Goal: Information Seeking & Learning: Understand process/instructions

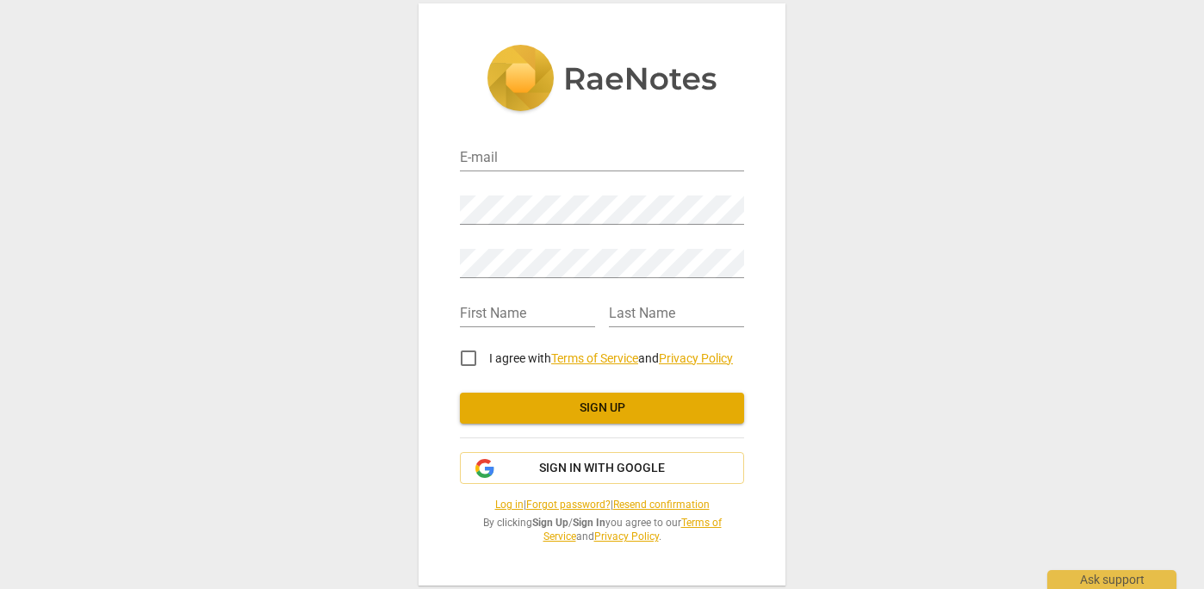
click at [464, 368] on input "I agree with Terms of Service and Privacy Policy" at bounding box center [468, 358] width 41 height 41
checkbox input "true"
click at [491, 156] on input "email" at bounding box center [602, 158] width 284 height 25
type input "[EMAIL_ADDRESS][PERSON_NAME][DOMAIN_NAME]"
type input "ANITAWATI"
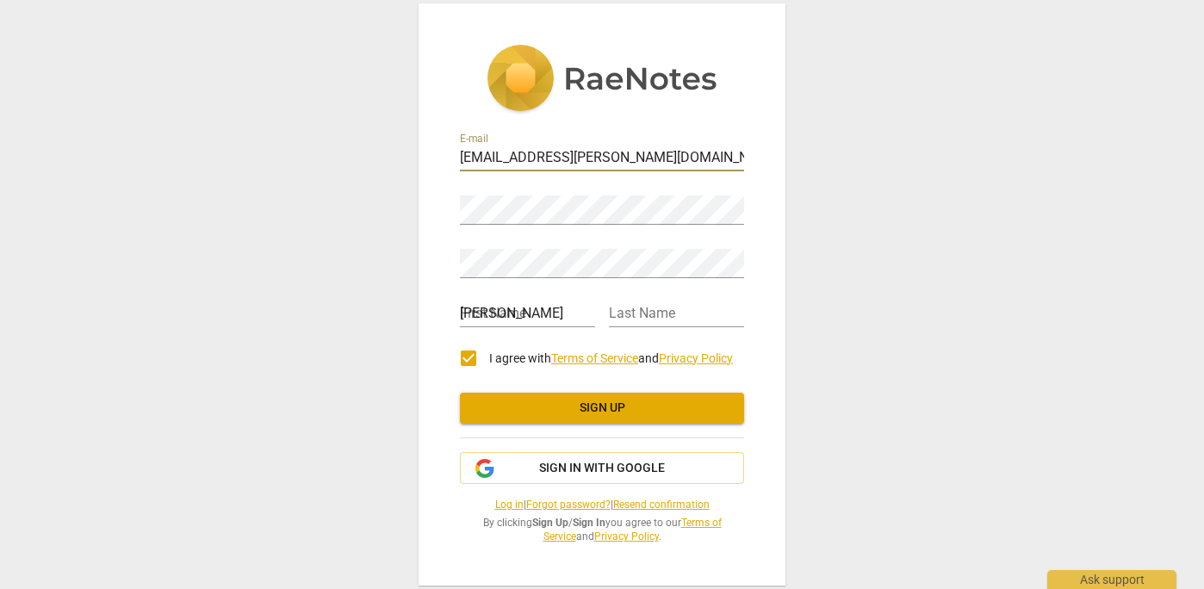
type input "SEMAN"
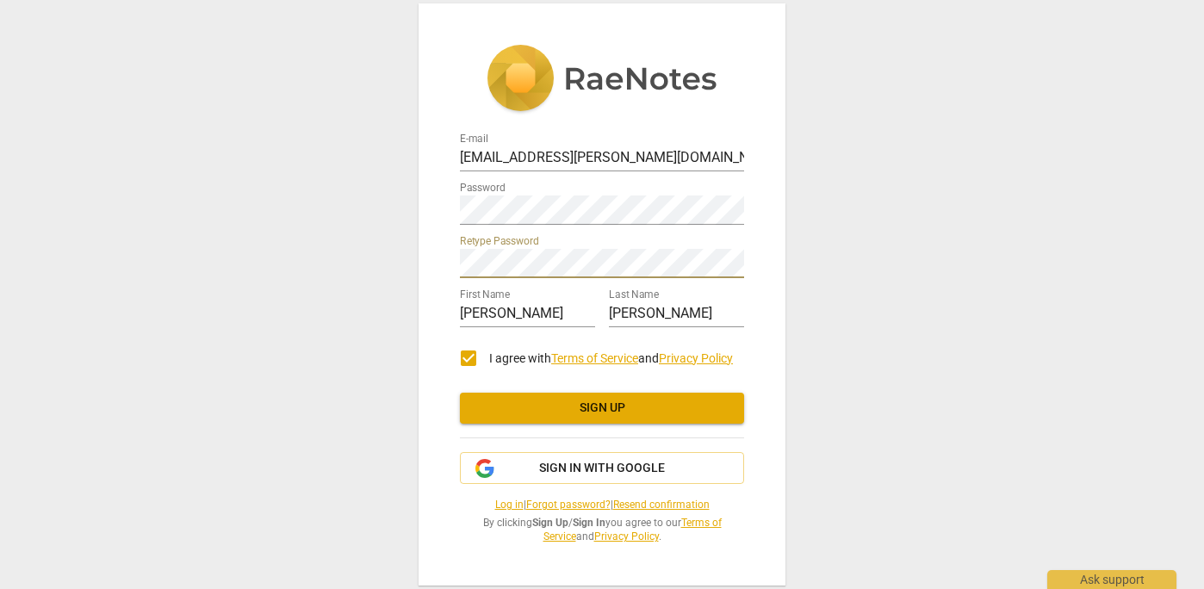
scroll to position [41, 0]
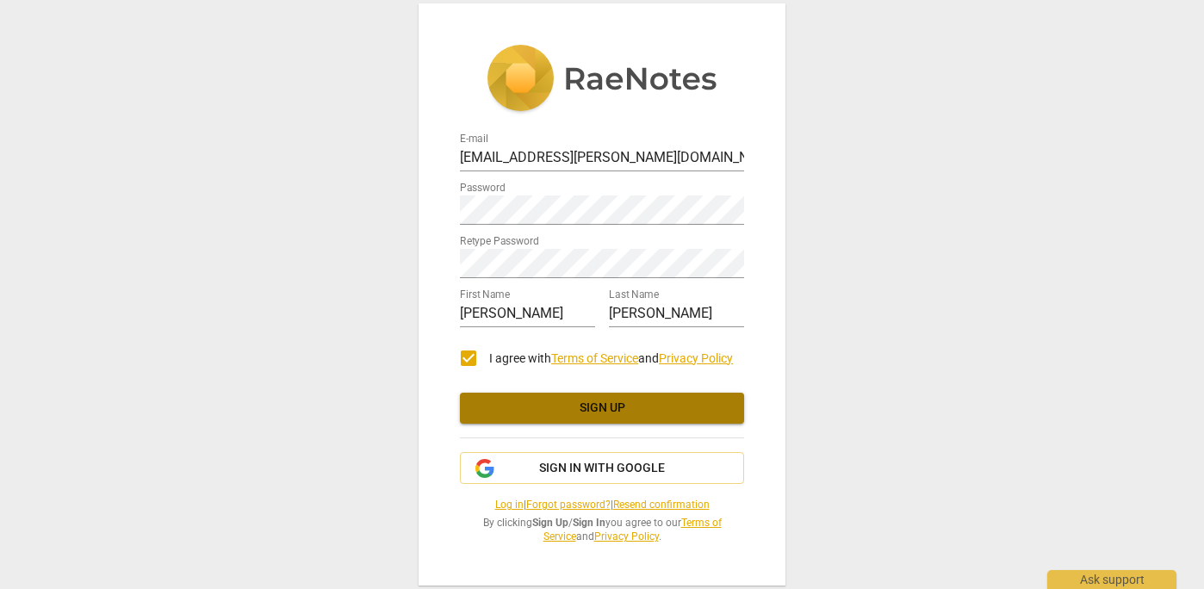
click at [602, 400] on span "Sign up" at bounding box center [602, 408] width 257 height 17
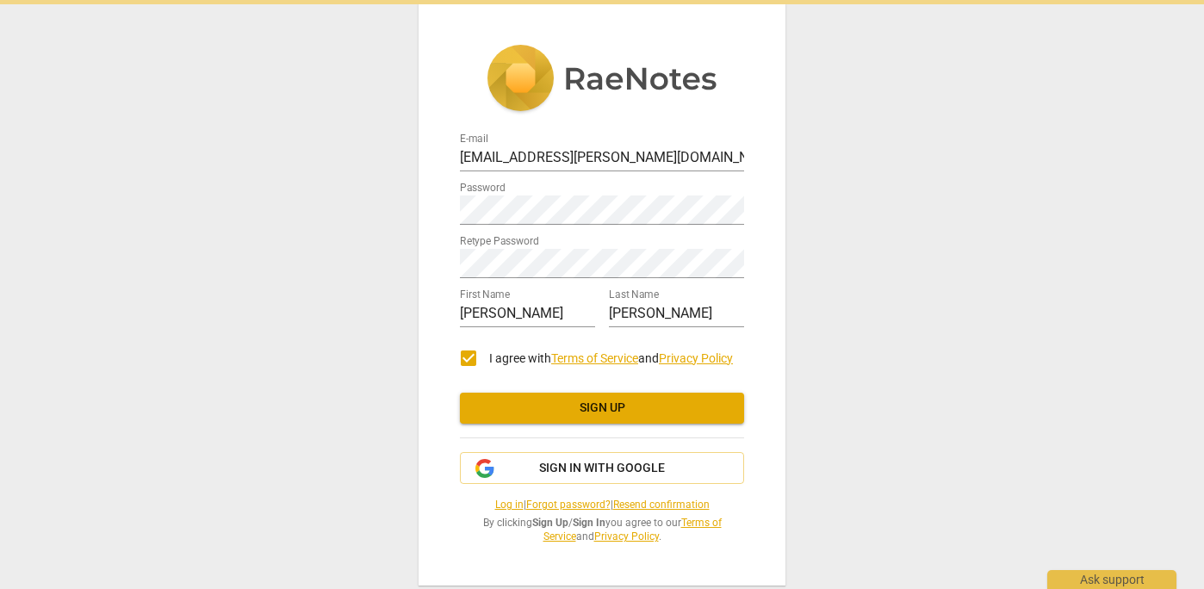
scroll to position [0, 0]
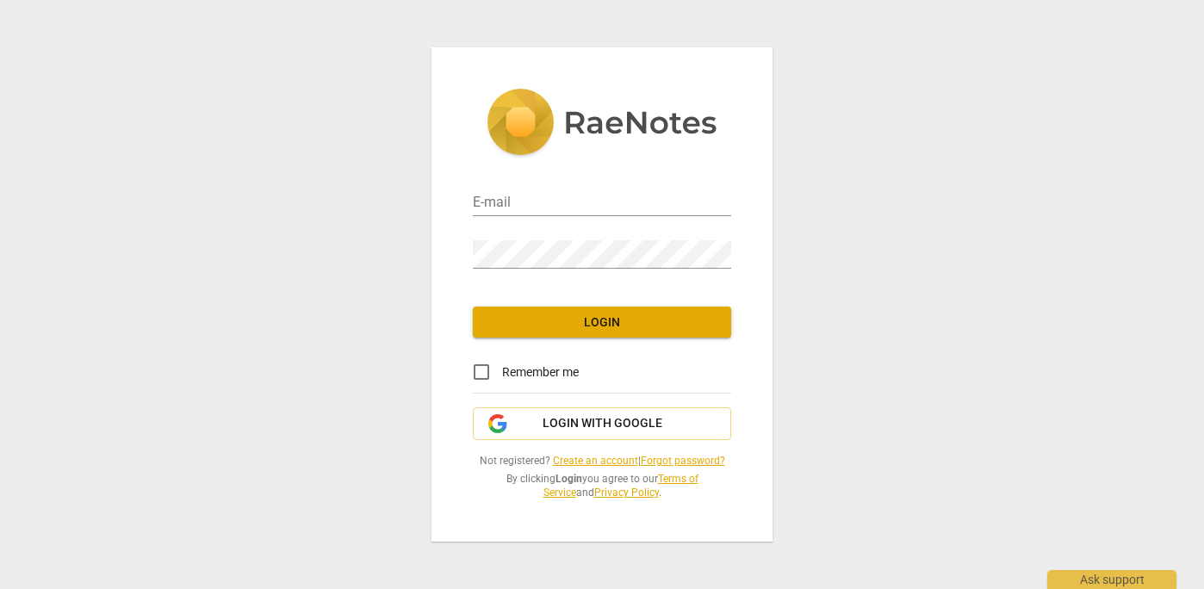
type input "[EMAIL_ADDRESS][PERSON_NAME][DOMAIN_NAME]"
click at [480, 360] on input "Remember me" at bounding box center [481, 371] width 41 height 41
checkbox input "true"
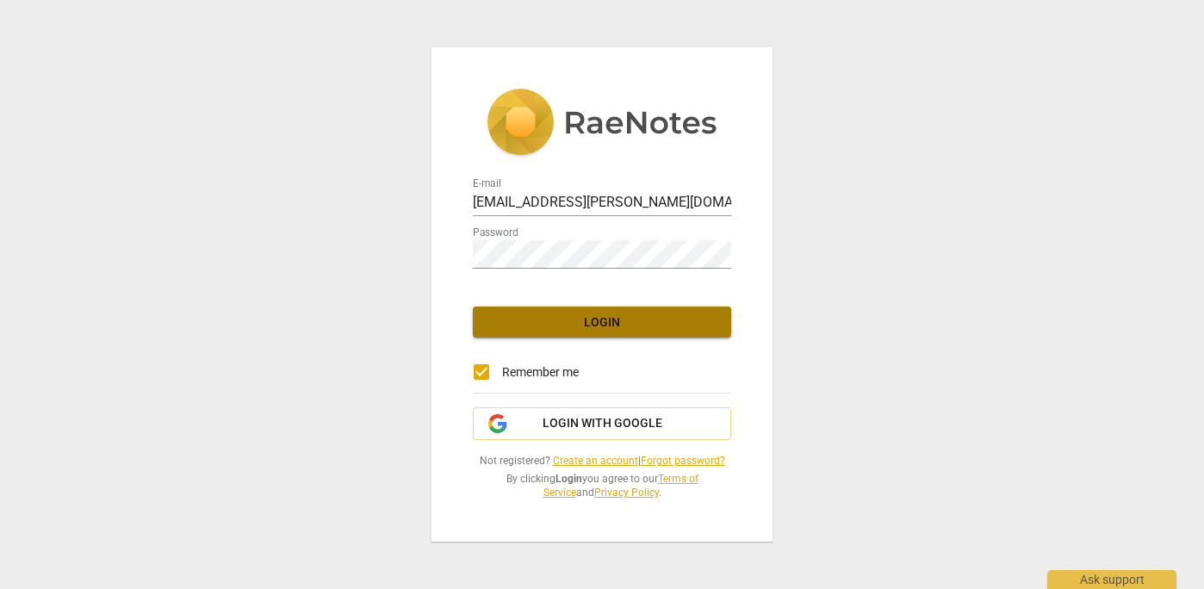
click at [596, 316] on span "Login" at bounding box center [602, 322] width 231 height 17
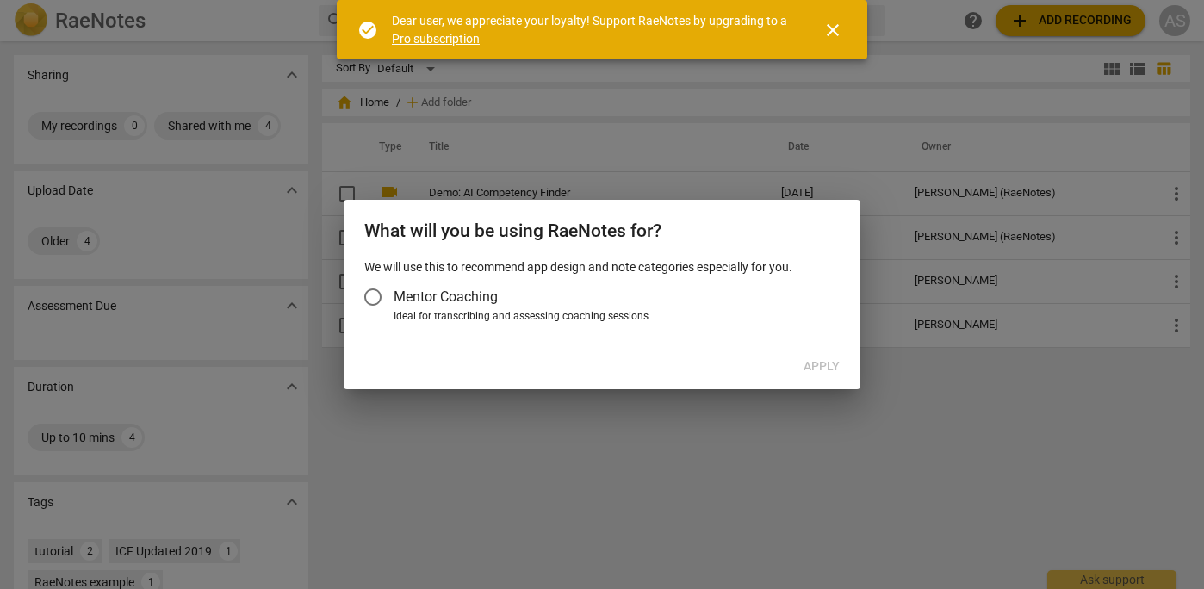
click at [376, 308] on input "Mentor Coaching" at bounding box center [372, 297] width 41 height 41
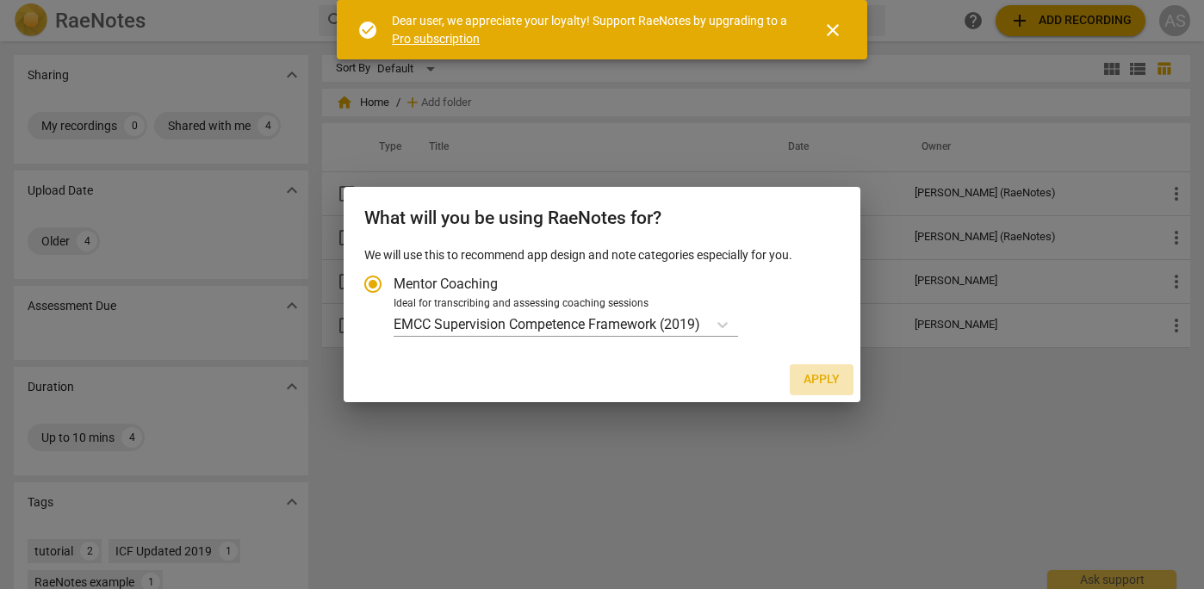
click at [823, 389] on span "Apply" at bounding box center [822, 379] width 36 height 17
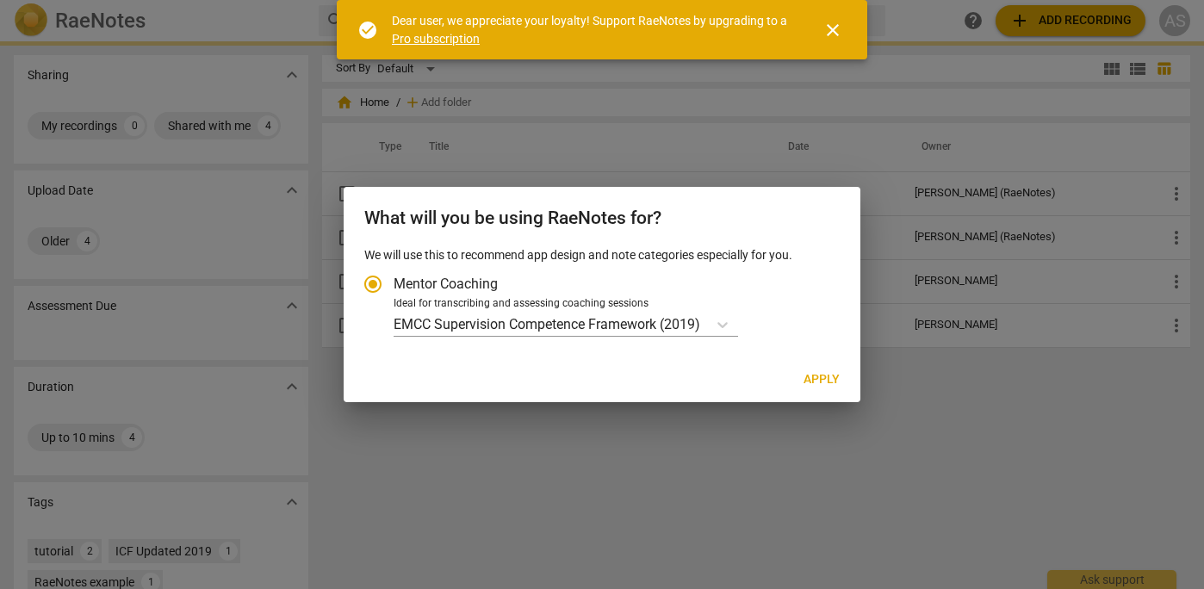
radio input "false"
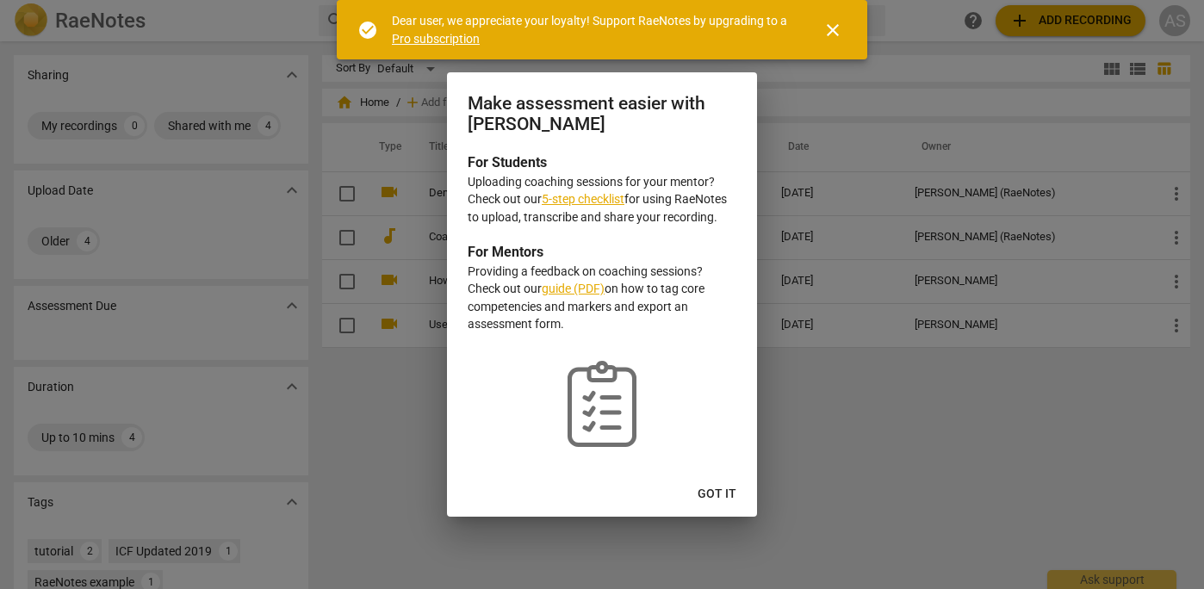
click at [625, 196] on link "5-step checklist" at bounding box center [583, 199] width 83 height 14
click at [837, 37] on span "close" at bounding box center [833, 30] width 21 height 21
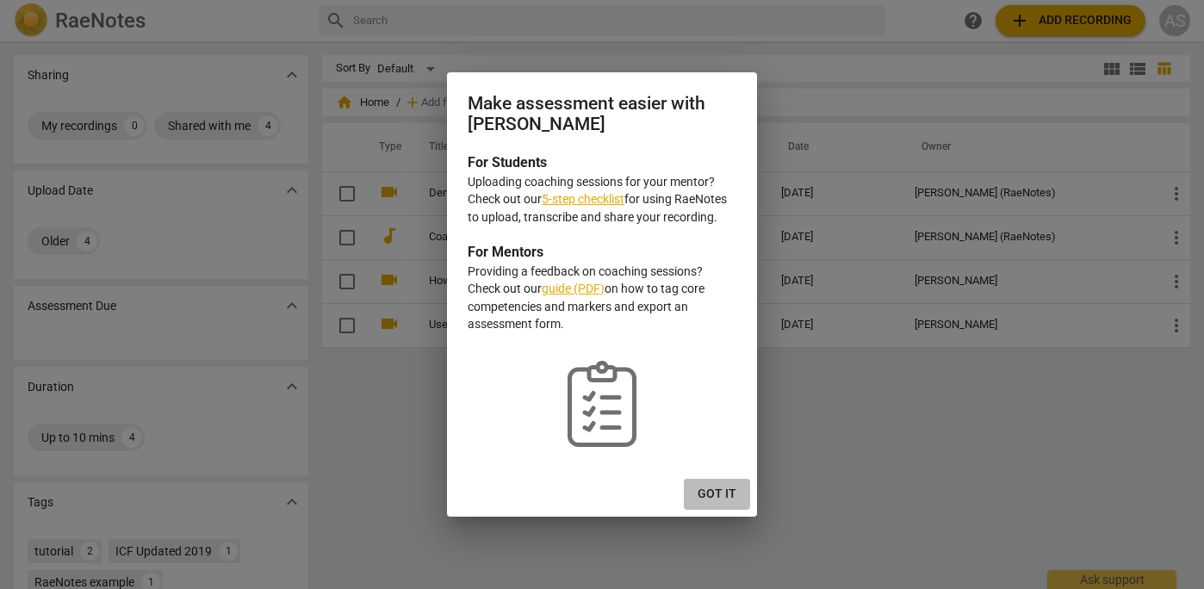
click at [717, 503] on span "Got it" at bounding box center [717, 494] width 39 height 17
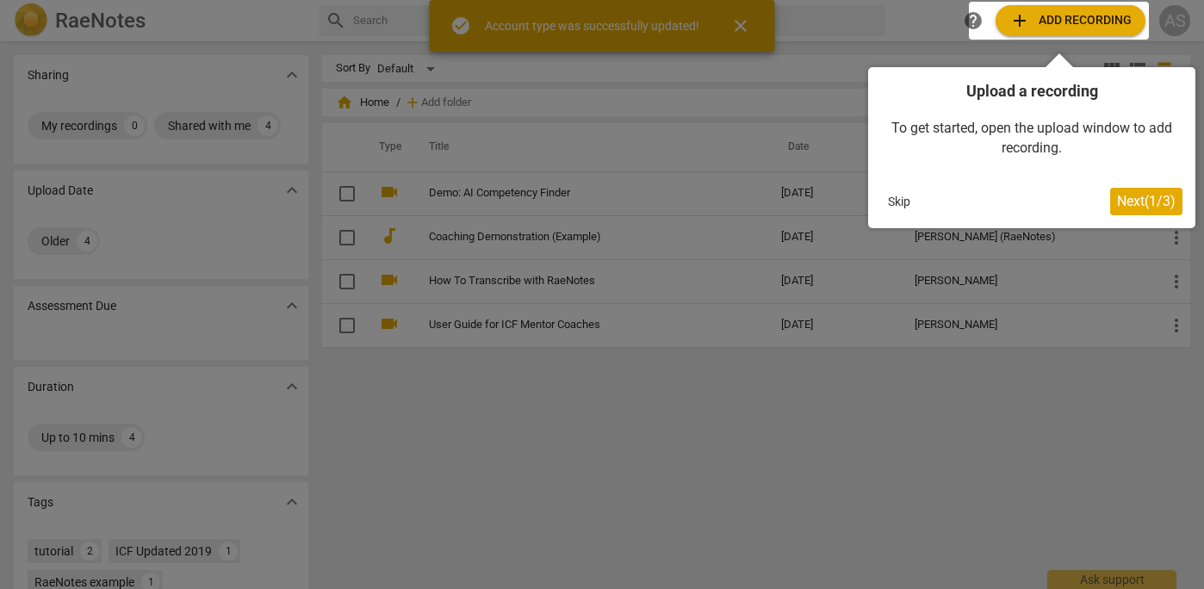
click at [1137, 202] on span "Next ( 1 / 3 )" at bounding box center [1146, 201] width 59 height 16
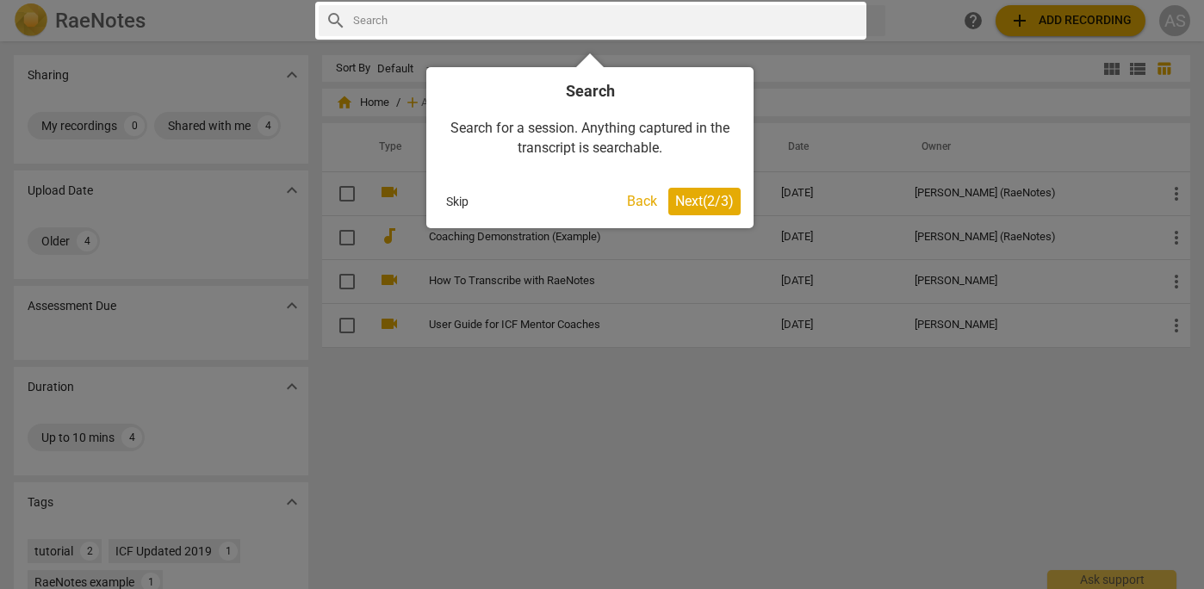
click at [709, 207] on span "Next ( 2 / 3 )" at bounding box center [704, 201] width 59 height 16
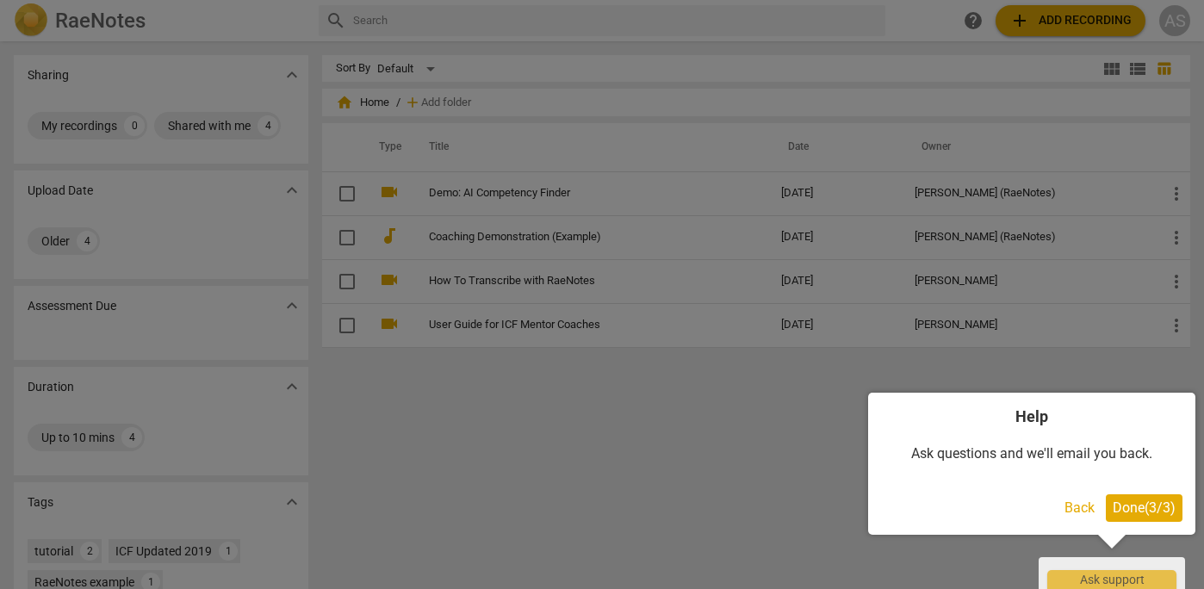
click at [1142, 506] on span "Done ( 3 / 3 )" at bounding box center [1144, 508] width 63 height 16
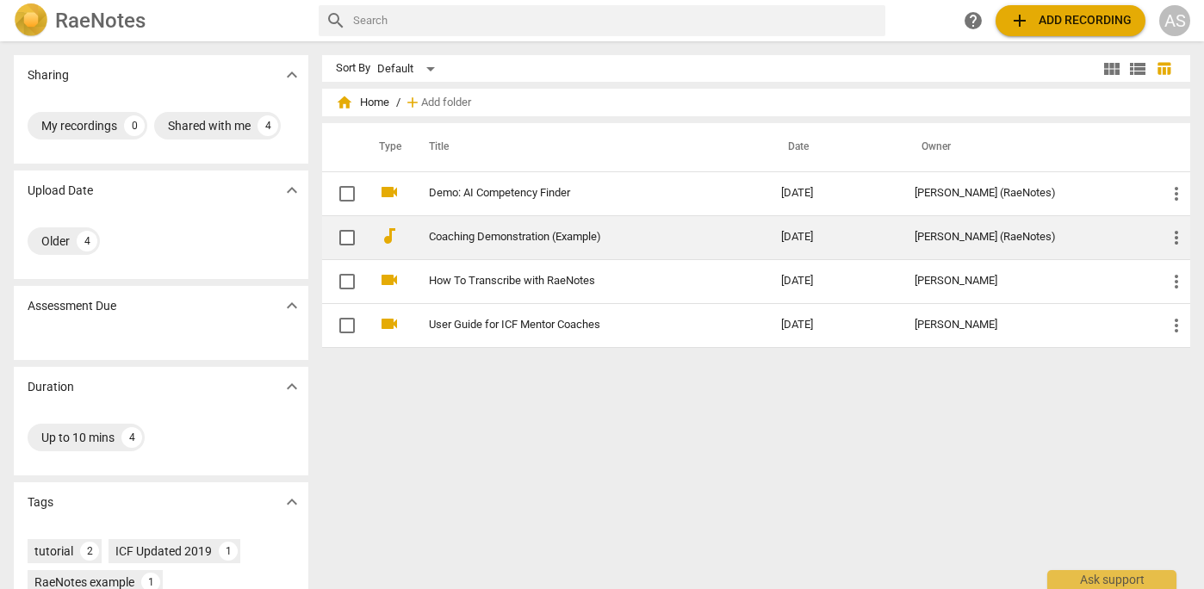
click at [580, 244] on link "Coaching Demonstration (Example)" at bounding box center [574, 237] width 290 height 13
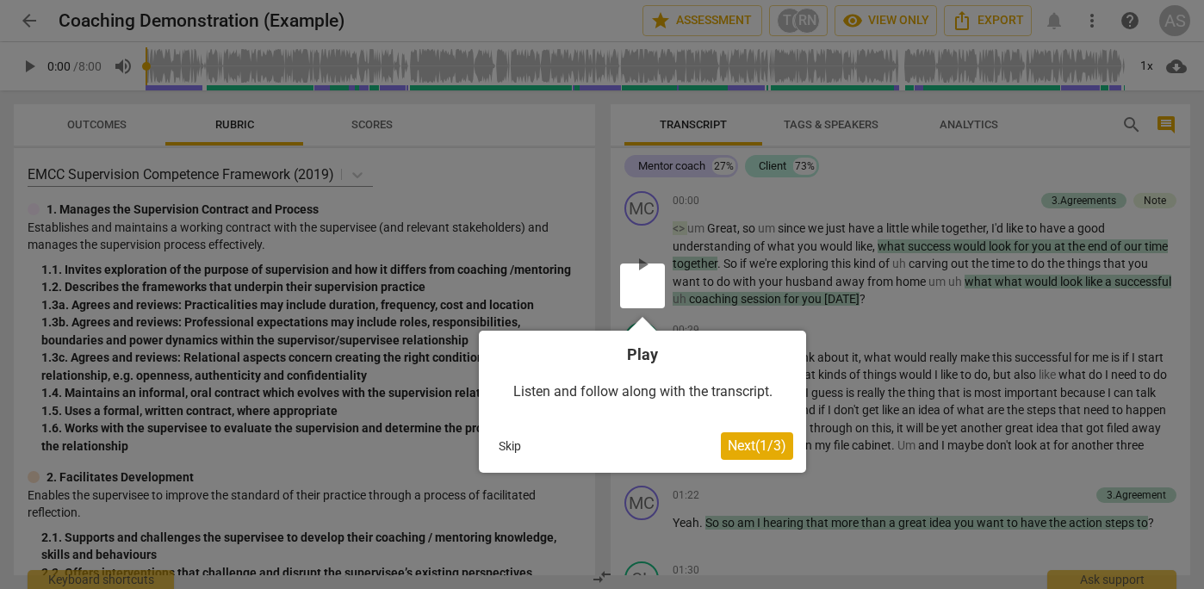
click at [752, 445] on span "Next ( 1 / 3 )" at bounding box center [757, 446] width 59 height 16
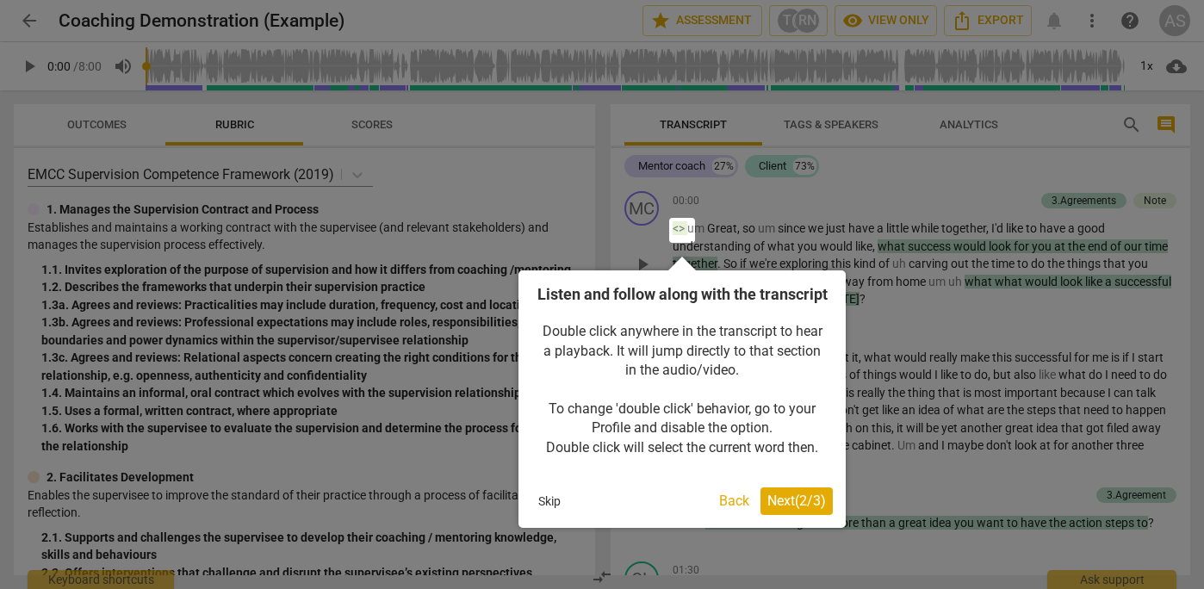
click at [793, 509] on span "Next ( 2 / 3 )" at bounding box center [797, 501] width 59 height 16
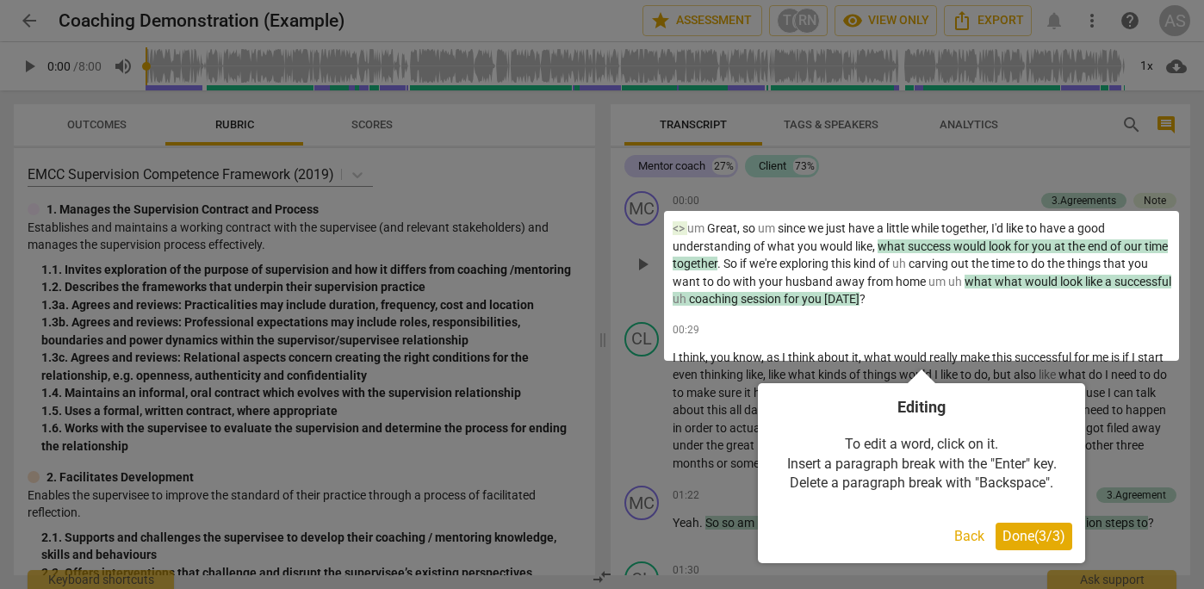
click at [1023, 545] on button "Done ( 3 / 3 )" at bounding box center [1034, 537] width 77 height 28
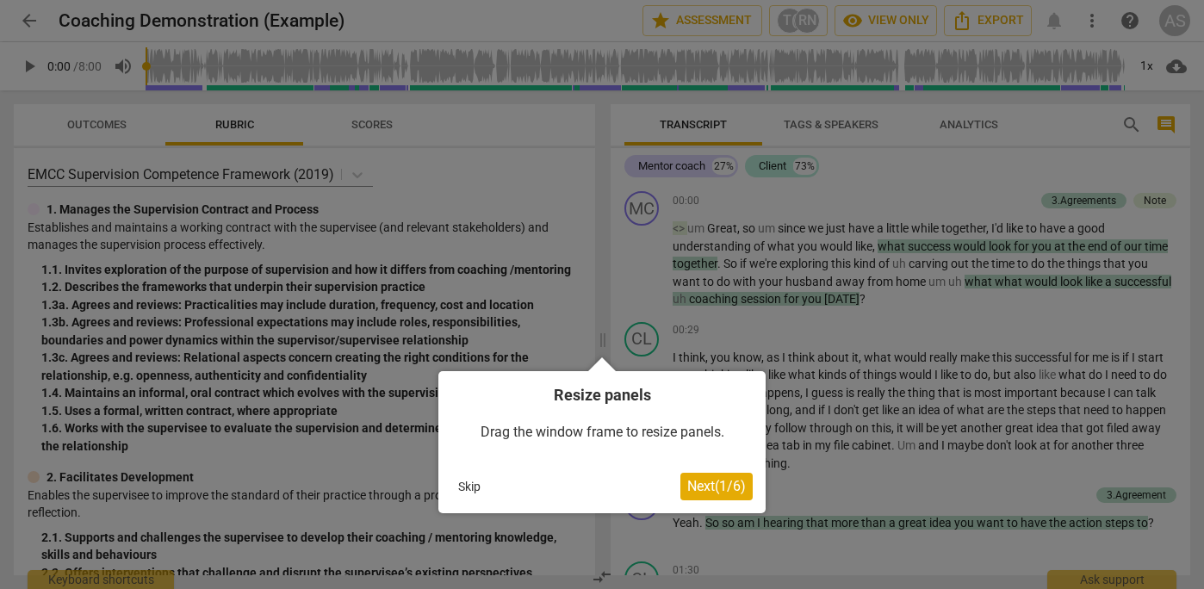
click at [726, 492] on span "Next ( 1 / 6 )" at bounding box center [716, 486] width 59 height 16
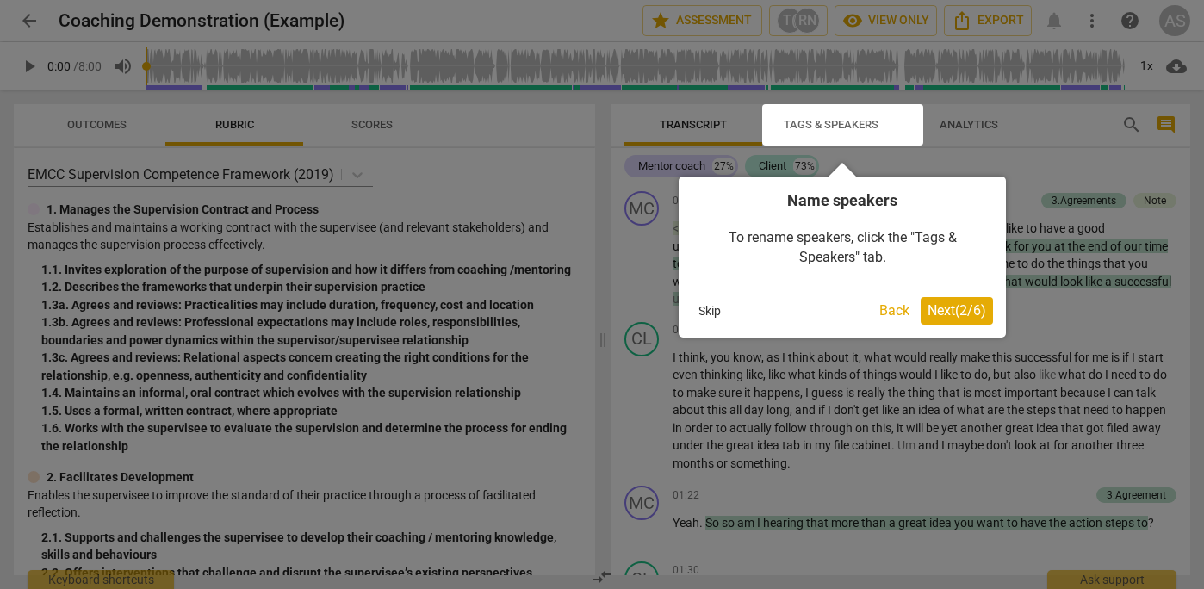
click at [953, 316] on span "Next ( 2 / 6 )" at bounding box center [957, 310] width 59 height 16
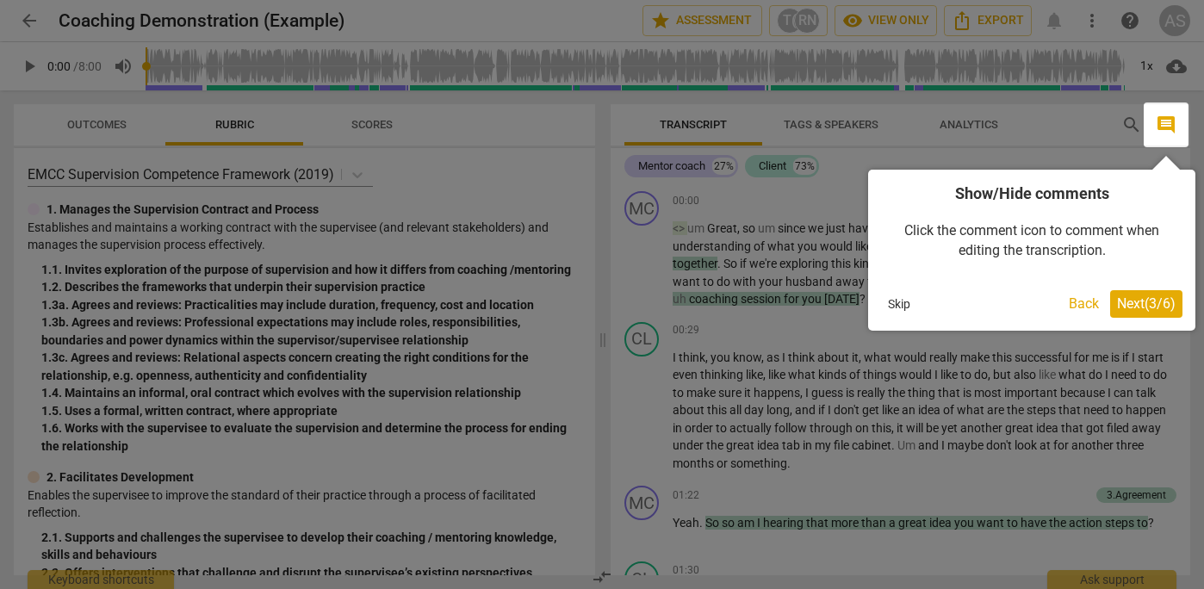
click at [1141, 307] on span "Next ( 3 / 6 )" at bounding box center [1146, 303] width 59 height 16
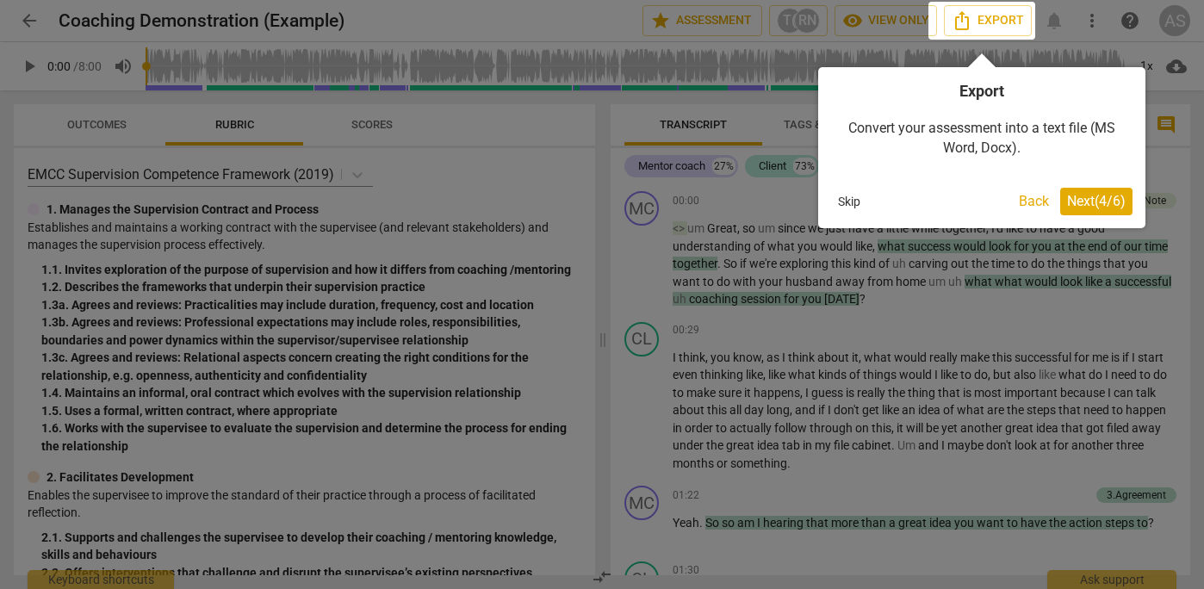
click at [1097, 205] on span "Next ( 4 / 6 )" at bounding box center [1096, 201] width 59 height 16
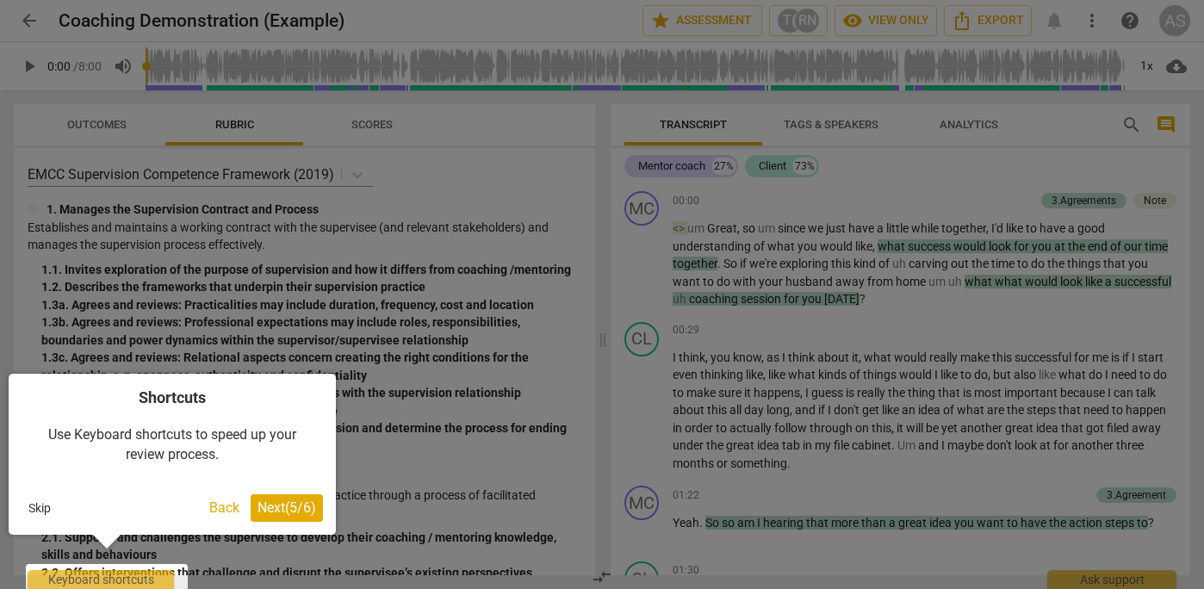
click at [302, 510] on span "Next ( 5 / 6 )" at bounding box center [287, 508] width 59 height 16
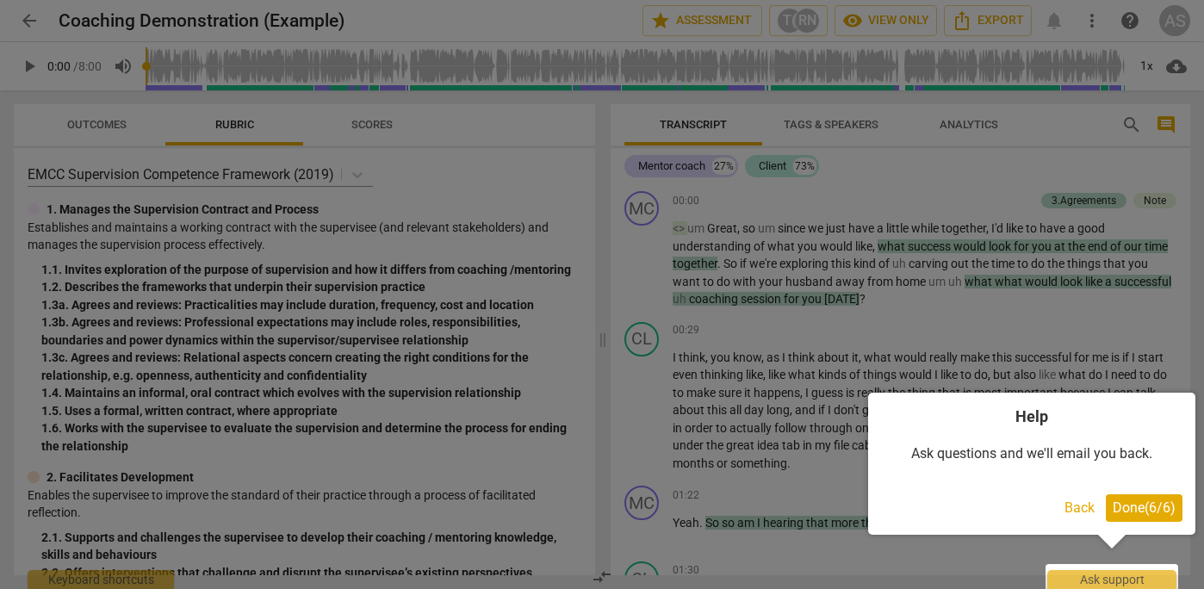
click at [1143, 508] on span "Done ( 6 / 6 )" at bounding box center [1144, 508] width 63 height 16
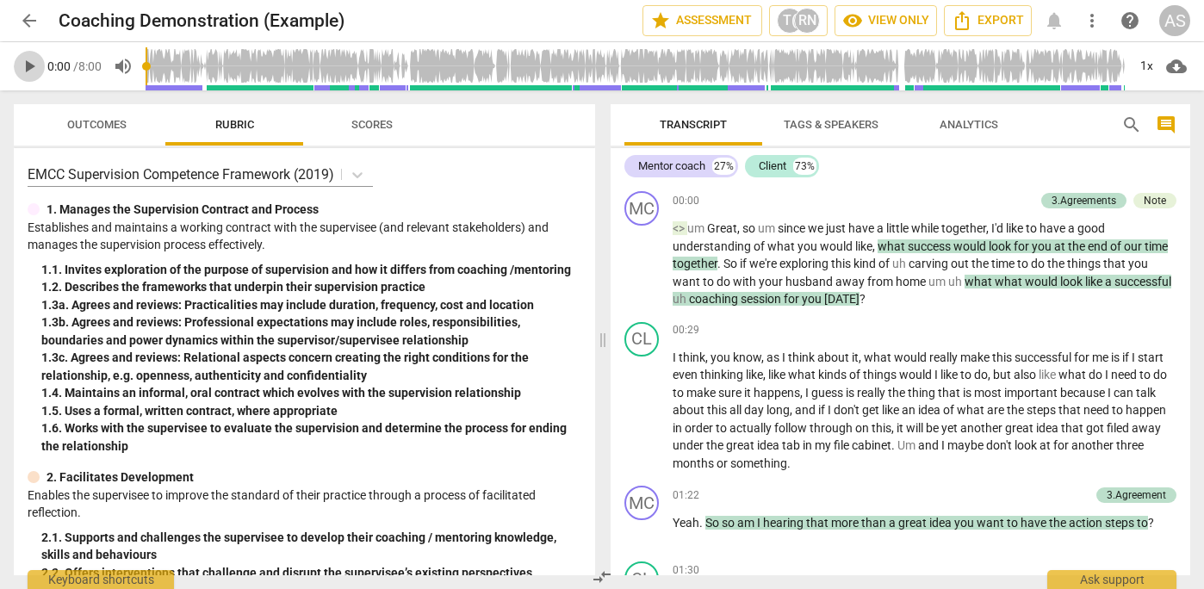
click at [28, 65] on span "play_arrow" at bounding box center [29, 66] width 21 height 21
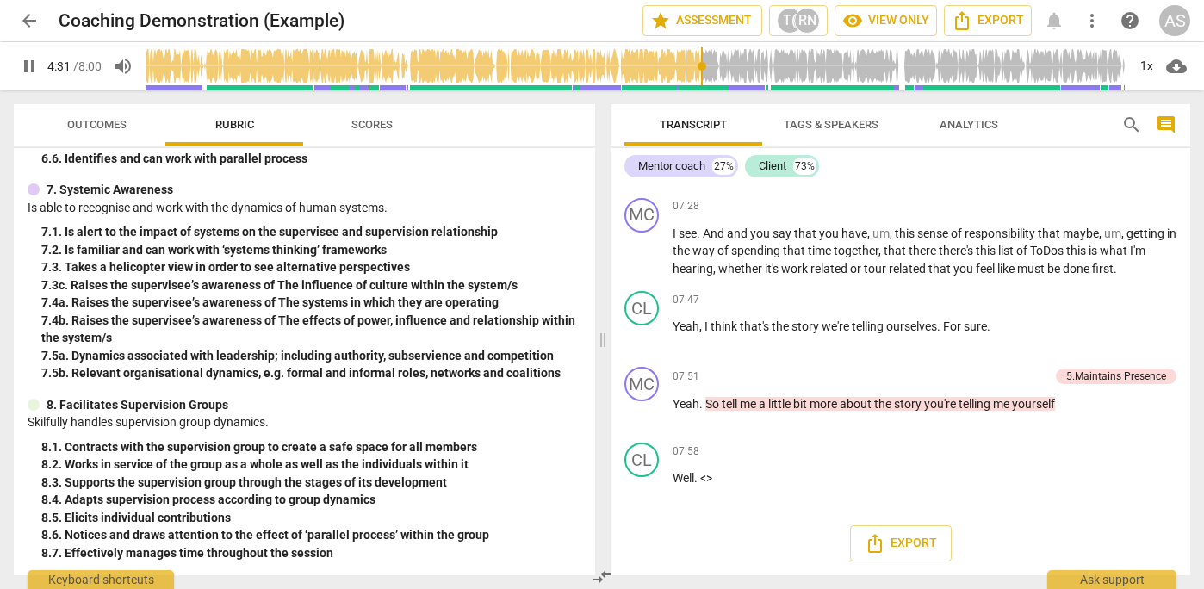
scroll to position [3101, 0]
click at [904, 546] on span "Export" at bounding box center [901, 543] width 72 height 21
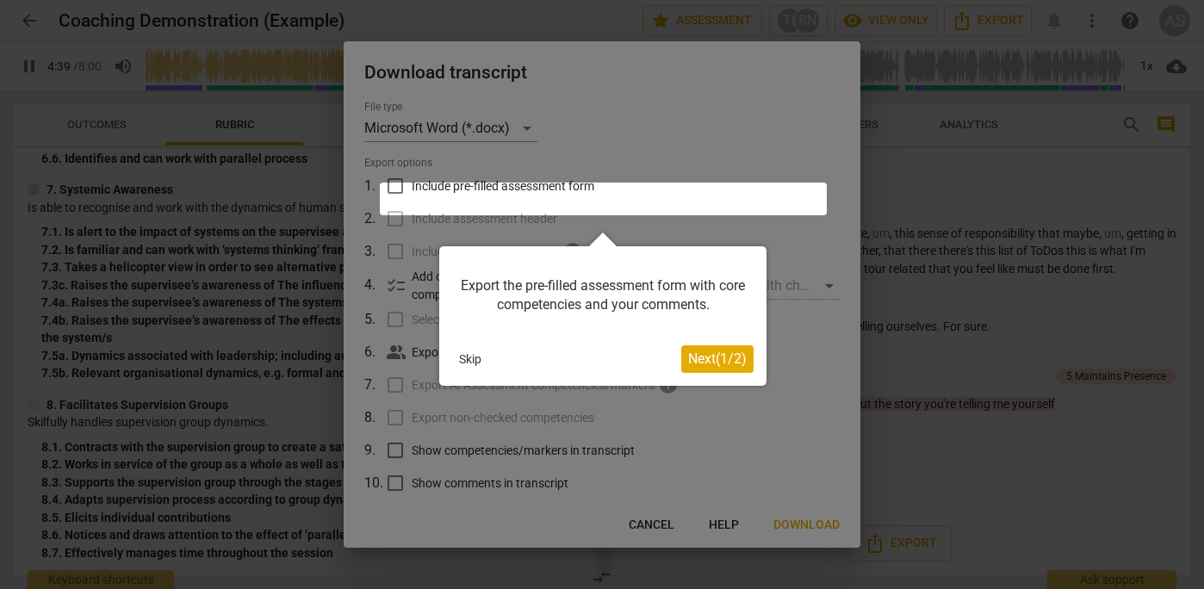
click at [401, 201] on div at bounding box center [603, 199] width 447 height 33
click at [398, 202] on div at bounding box center [603, 199] width 447 height 33
click at [712, 366] on span "Next ( 1 / 2 )" at bounding box center [717, 359] width 59 height 16
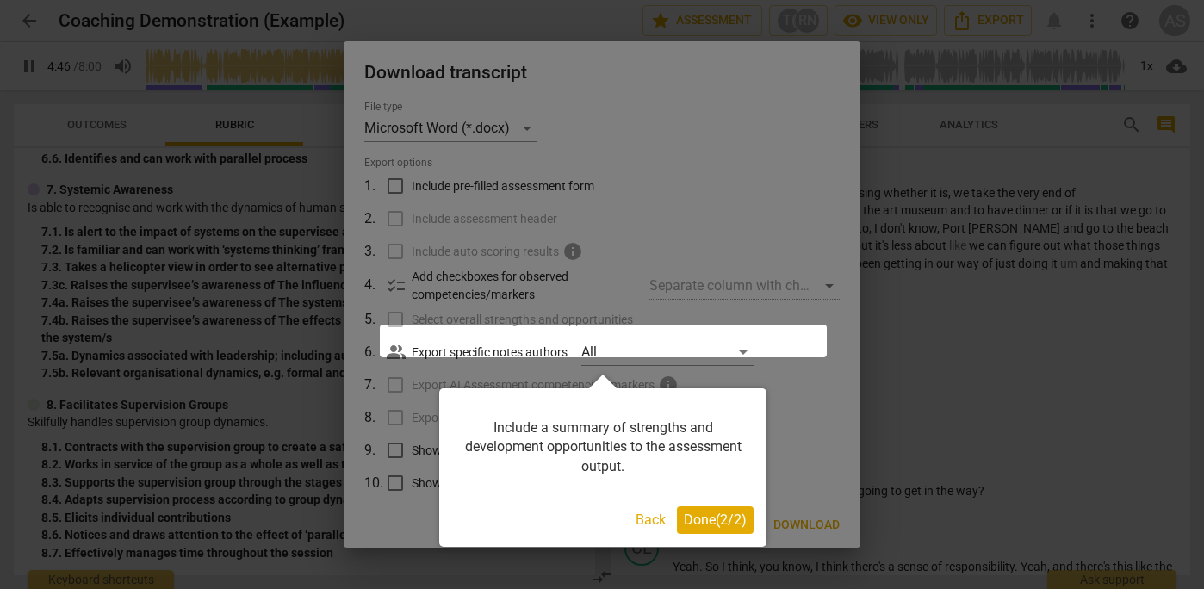
click at [399, 339] on div at bounding box center [603, 341] width 447 height 33
click at [716, 526] on span "Done ( 2 / 2 )" at bounding box center [715, 520] width 63 height 16
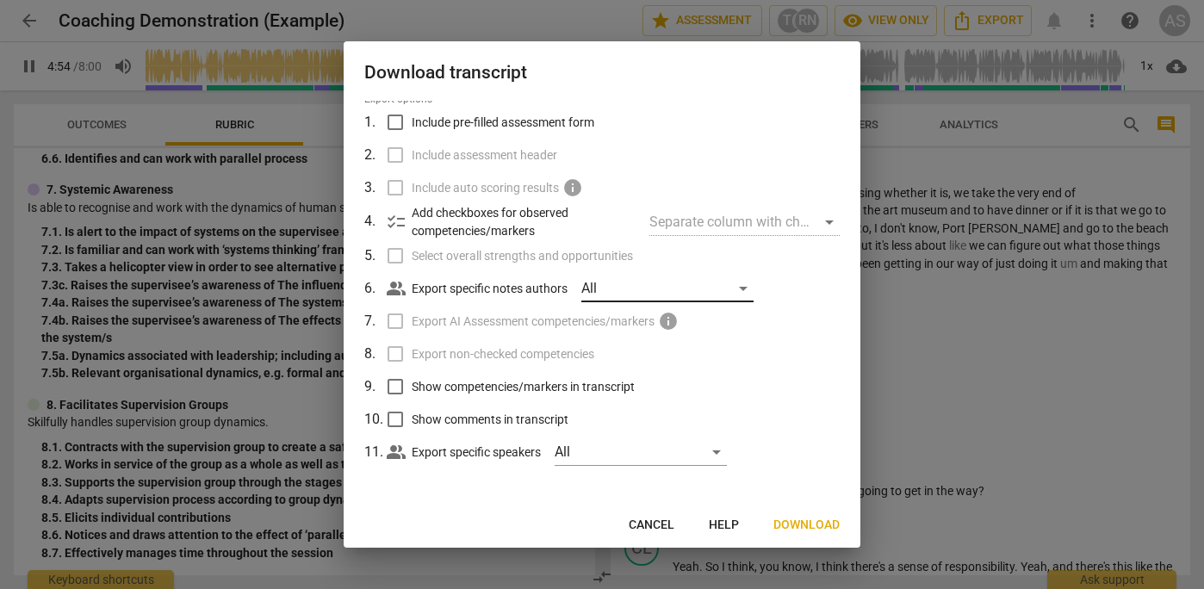
scroll to position [89, 0]
click at [793, 519] on span "Download" at bounding box center [807, 525] width 66 height 17
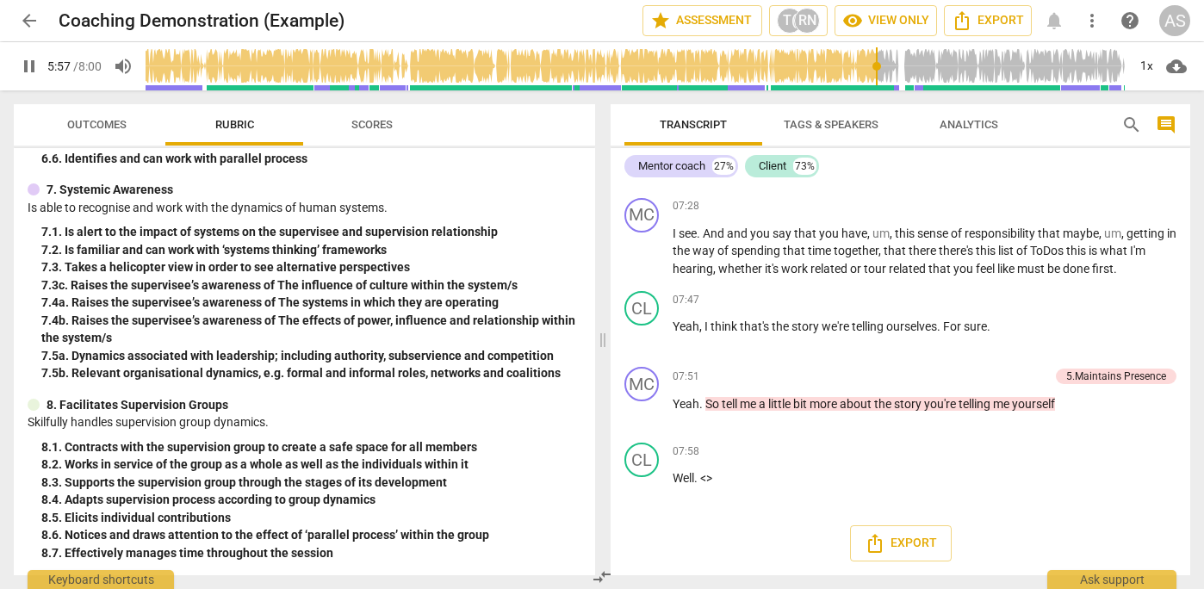
scroll to position [2510, 0]
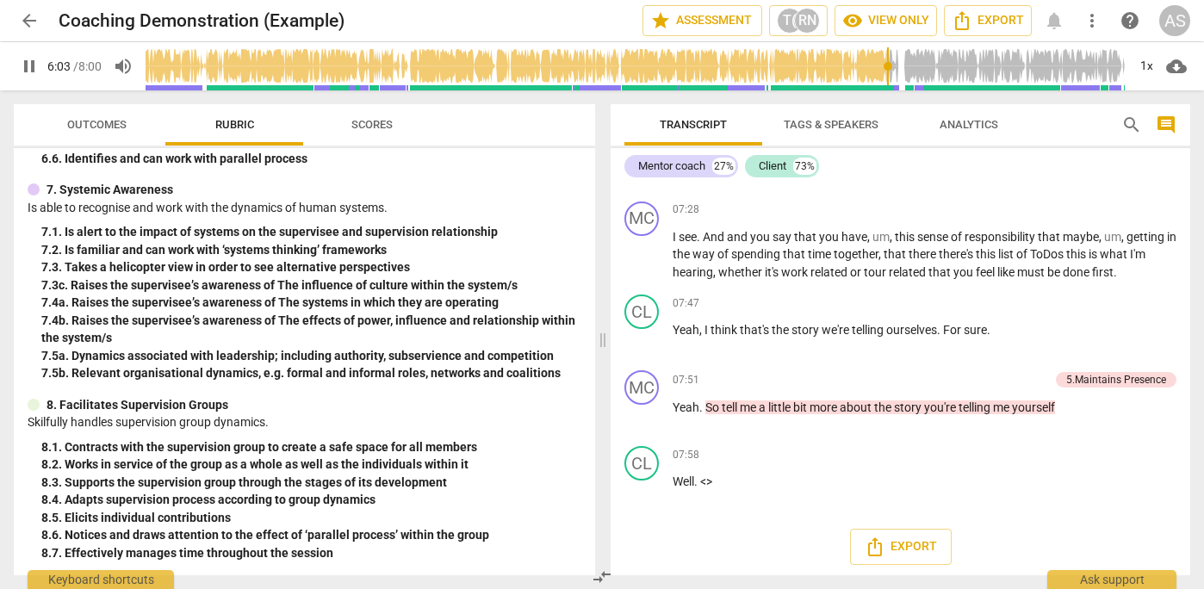
type input "363"
click at [28, 19] on span "arrow_back" at bounding box center [29, 20] width 21 height 21
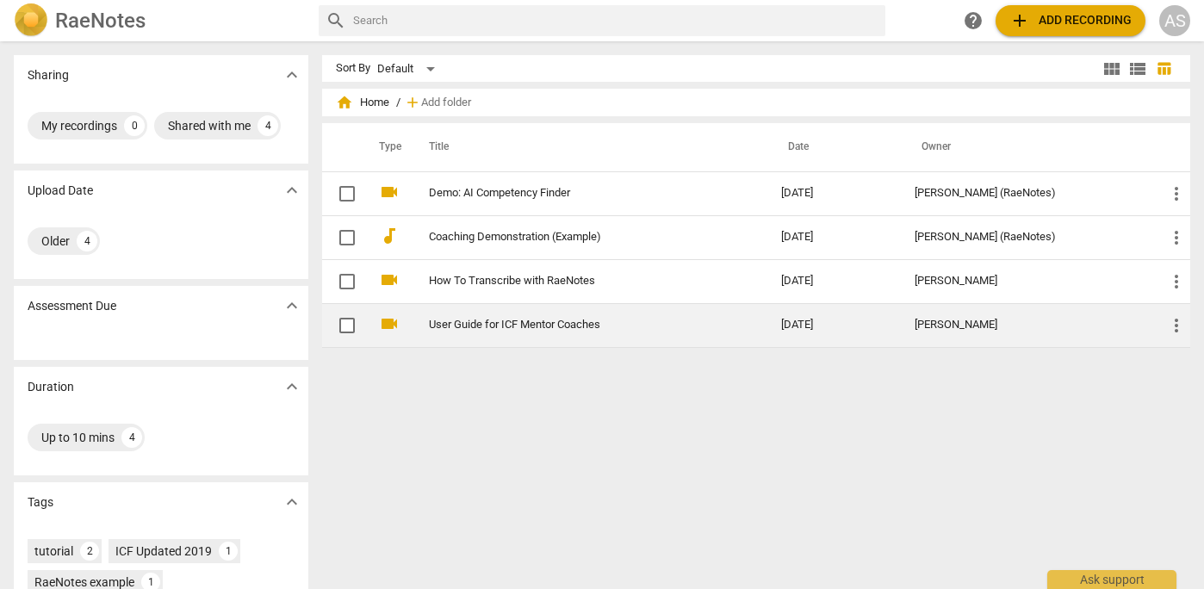
click at [595, 325] on link "User Guide for ICF Mentor Coaches" at bounding box center [574, 325] width 290 height 13
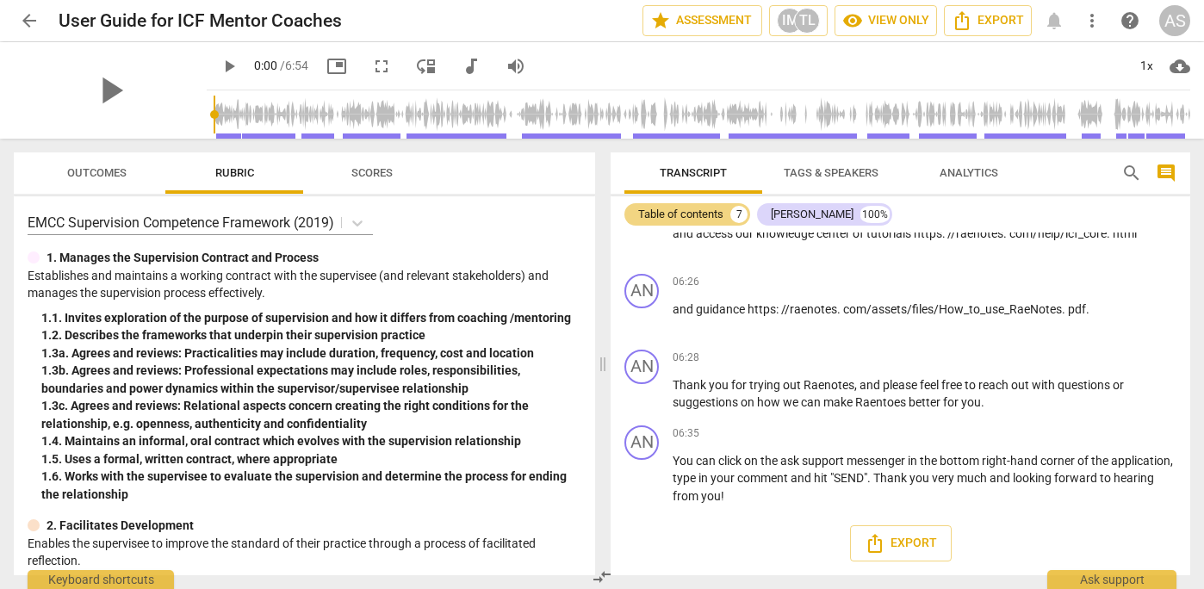
scroll to position [2166, 0]
click at [102, 99] on span "play_arrow" at bounding box center [110, 90] width 45 height 45
click at [106, 363] on div "1. 3a. Agrees and reviews: Practicalities may include duration, frequency, cost…" at bounding box center [311, 354] width 540 height 18
type input "44"
